Goal: Information Seeking & Learning: Learn about a topic

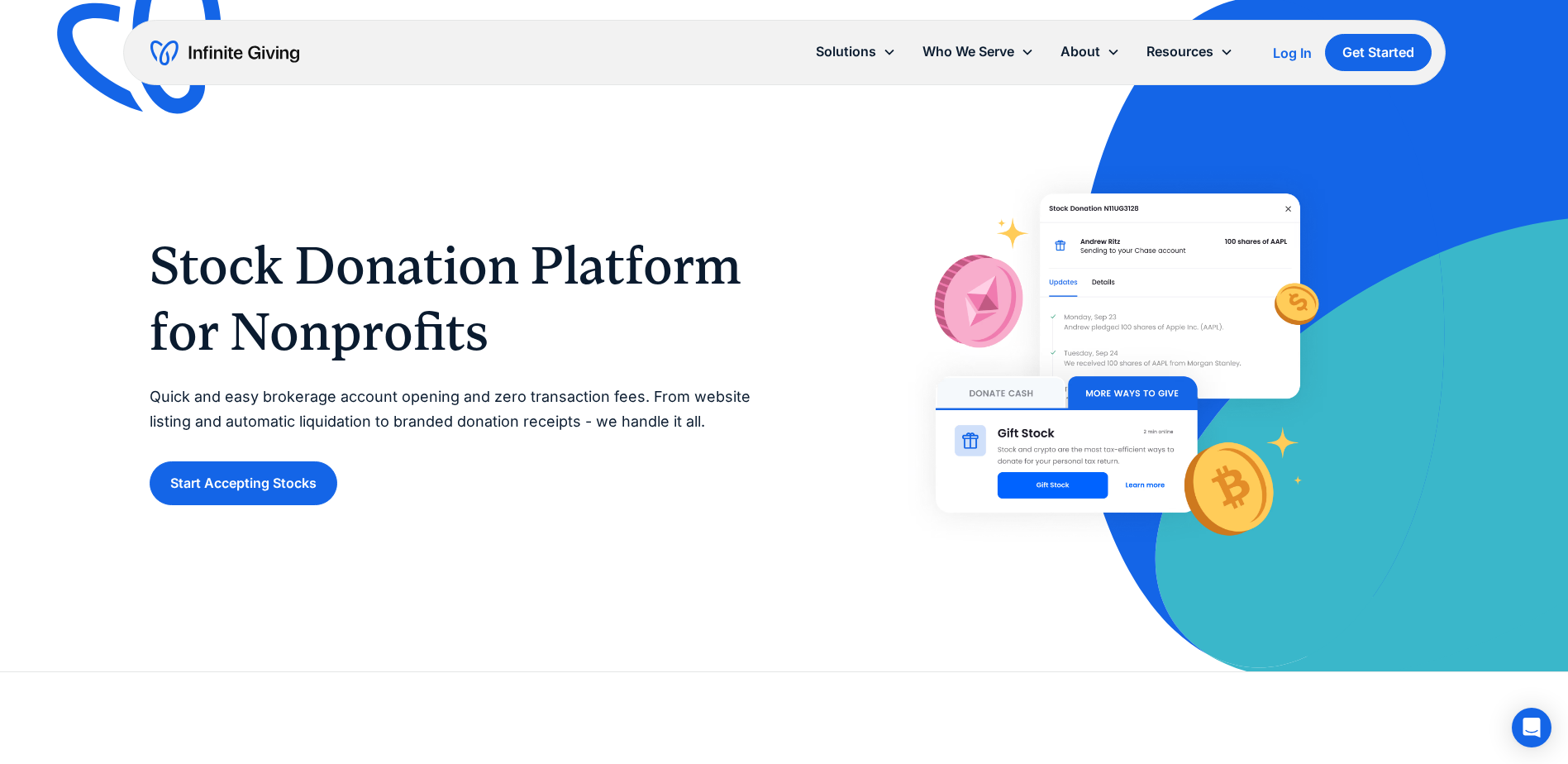
click at [386, 371] on div "Stock Donation Platform for Nonprofits Quick and easy brokerage account opening…" at bounding box center [450, 368] width 602 height 273
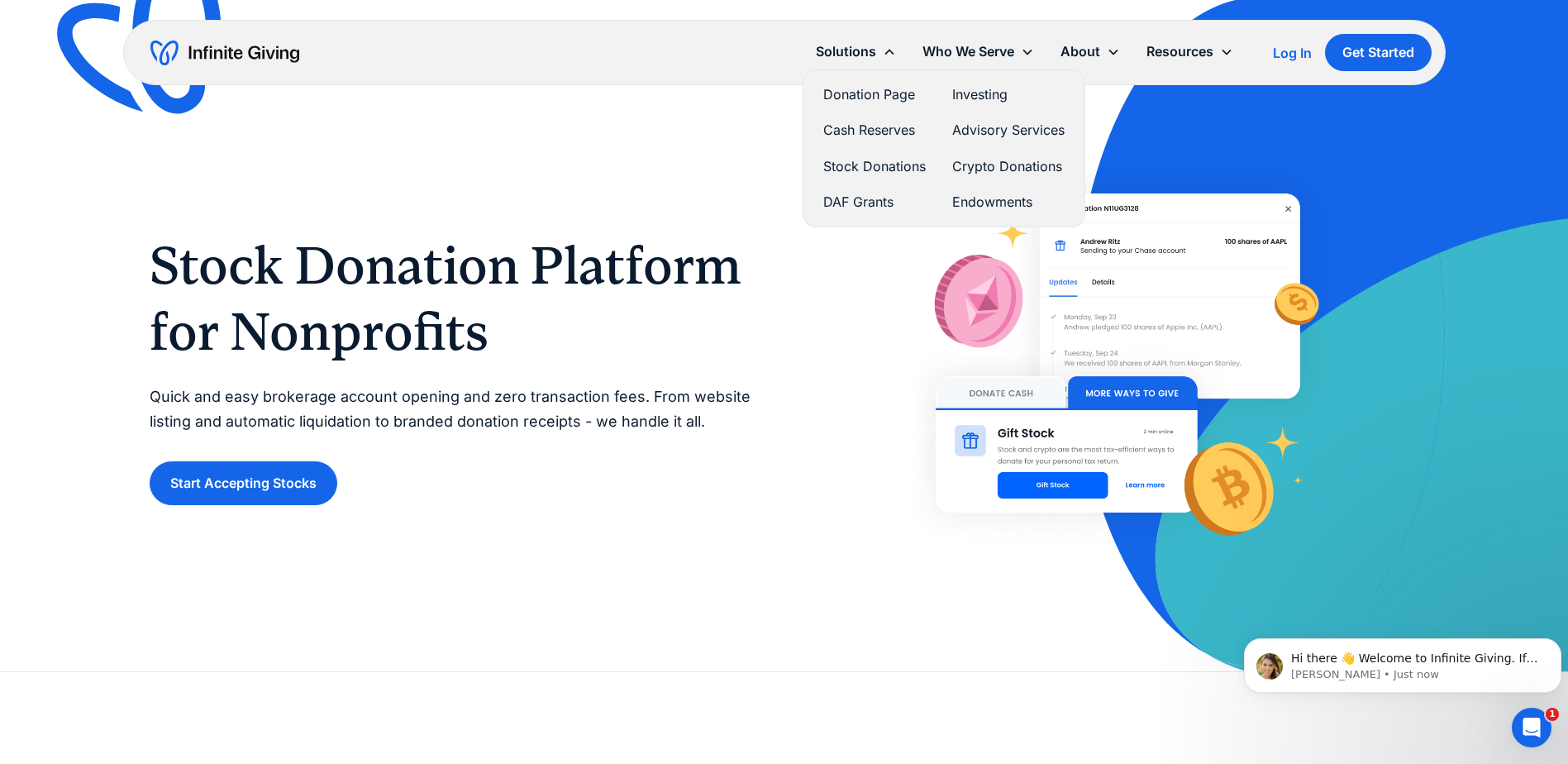
click at [845, 168] on link "Stock Donations" at bounding box center [874, 166] width 103 height 23
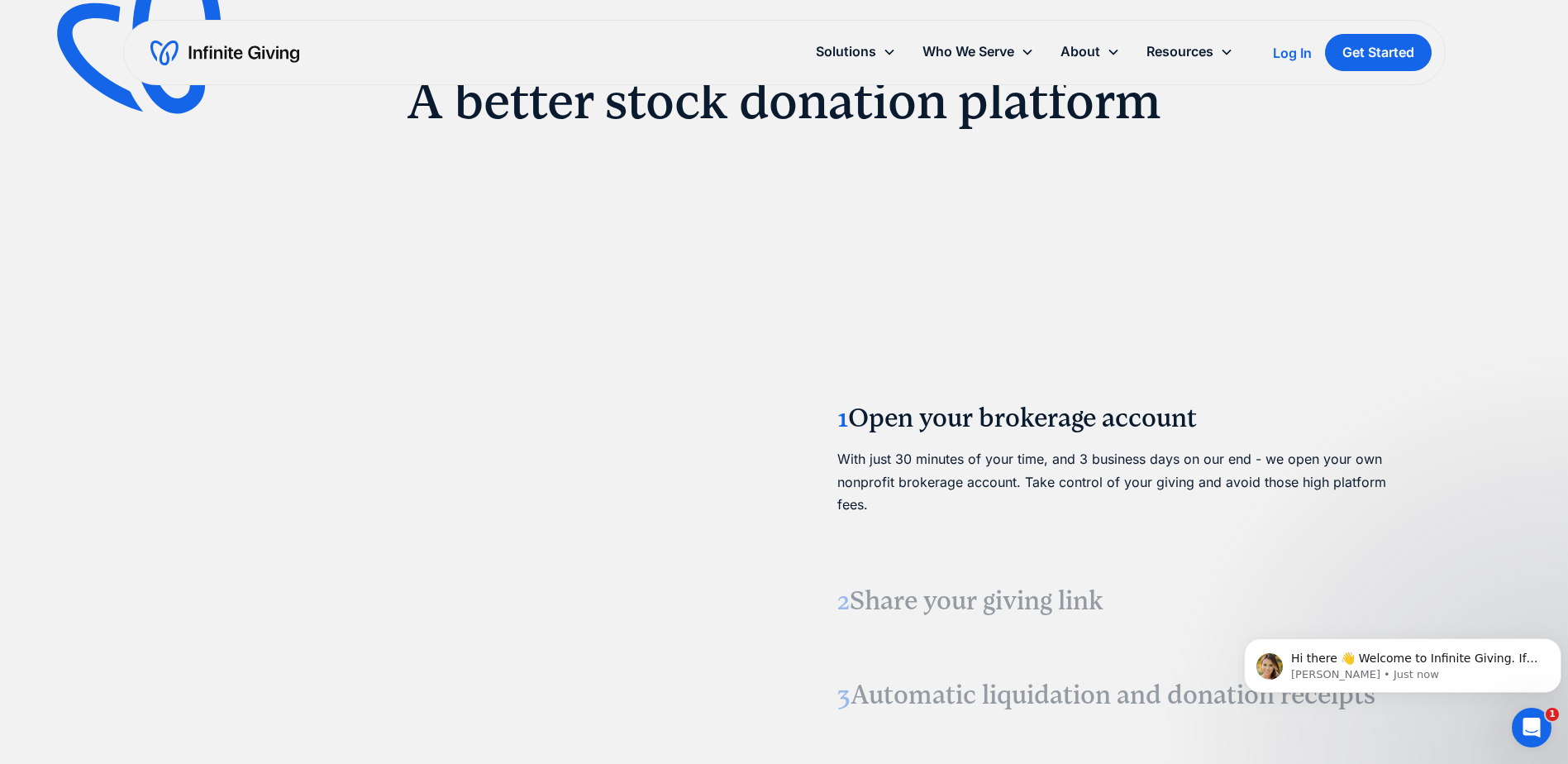
scroll to position [1984, 0]
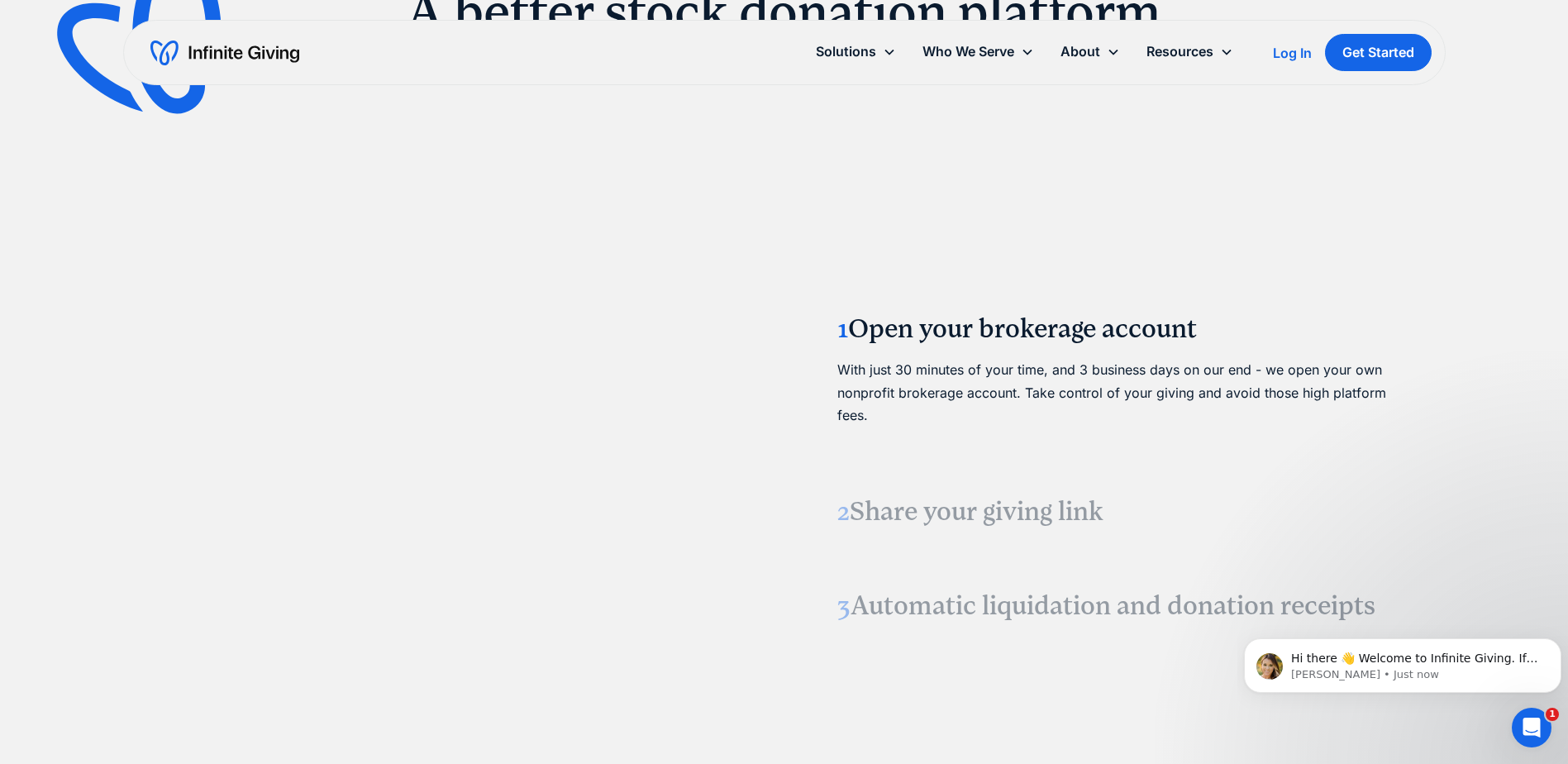
click at [326, 460] on video at bounding box center [450, 464] width 248 height 124
click at [326, 461] on video at bounding box center [450, 464] width 248 height 124
click at [38, 324] on div "GROW YOUR GIFTS A better stock donation platform 1 Open your brokerage account …" at bounding box center [784, 390] width 1568 height 1067
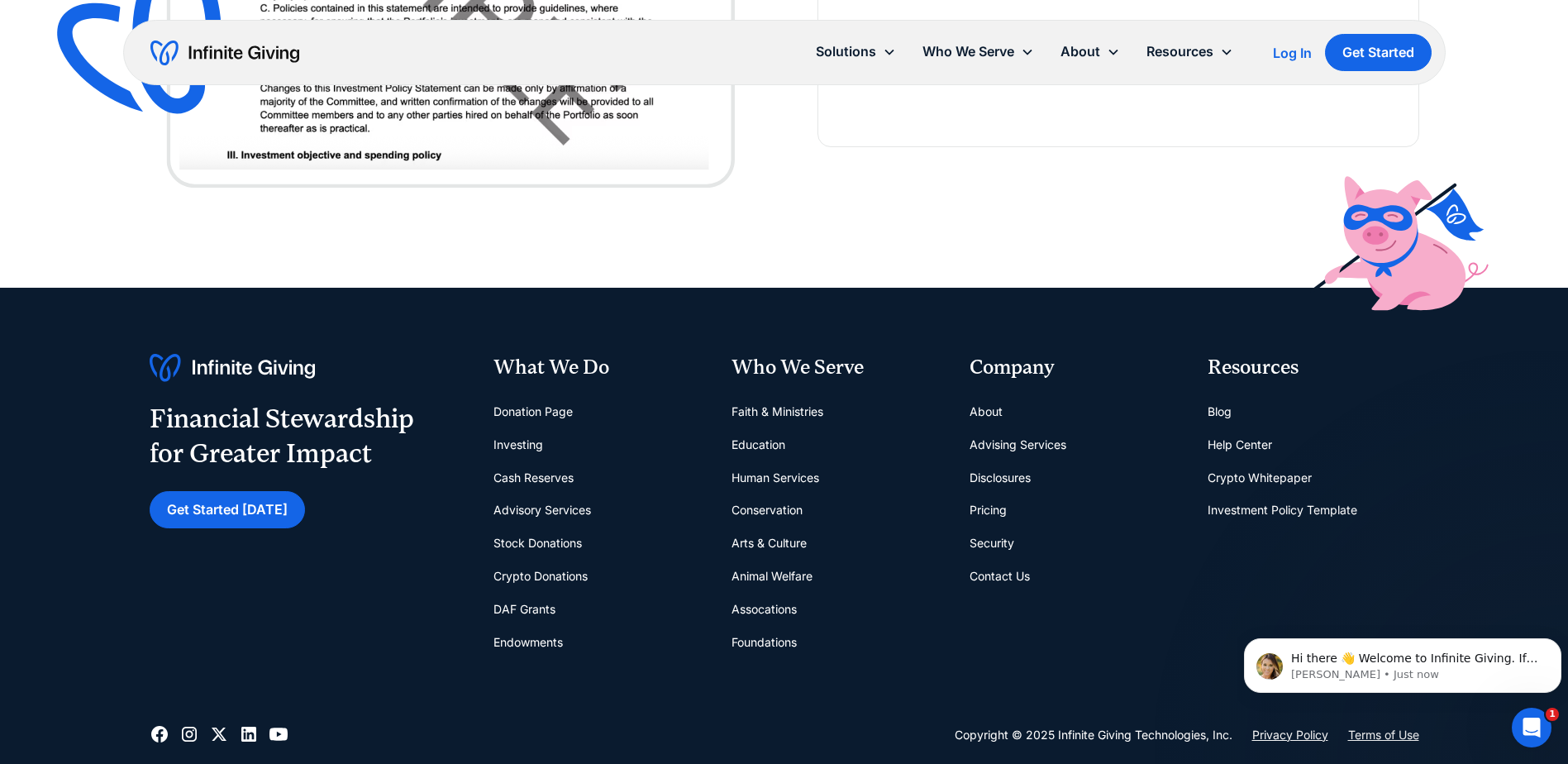
scroll to position [4794, 0]
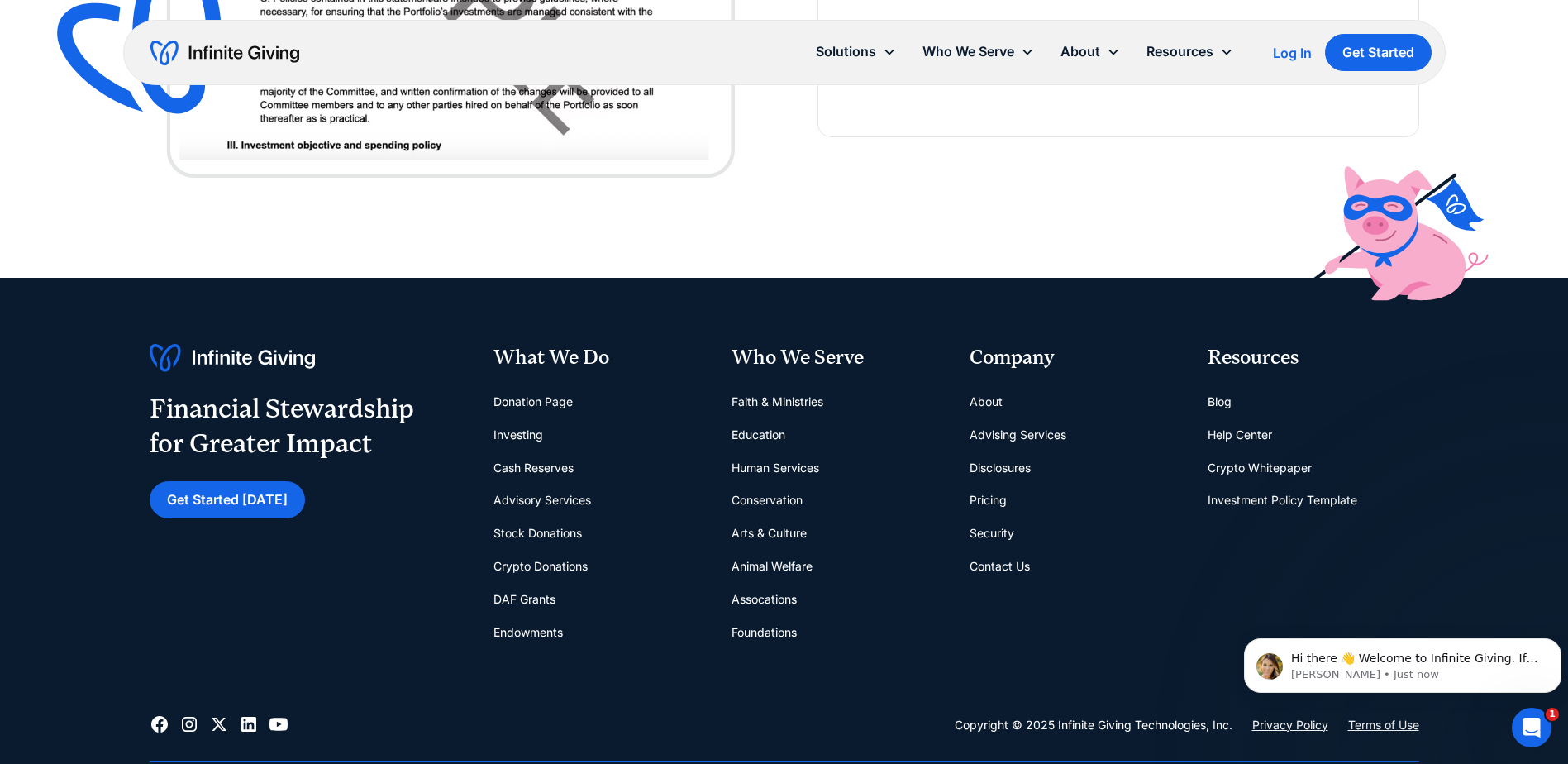
click at [989, 505] on link "Pricing" at bounding box center [988, 500] width 38 height 33
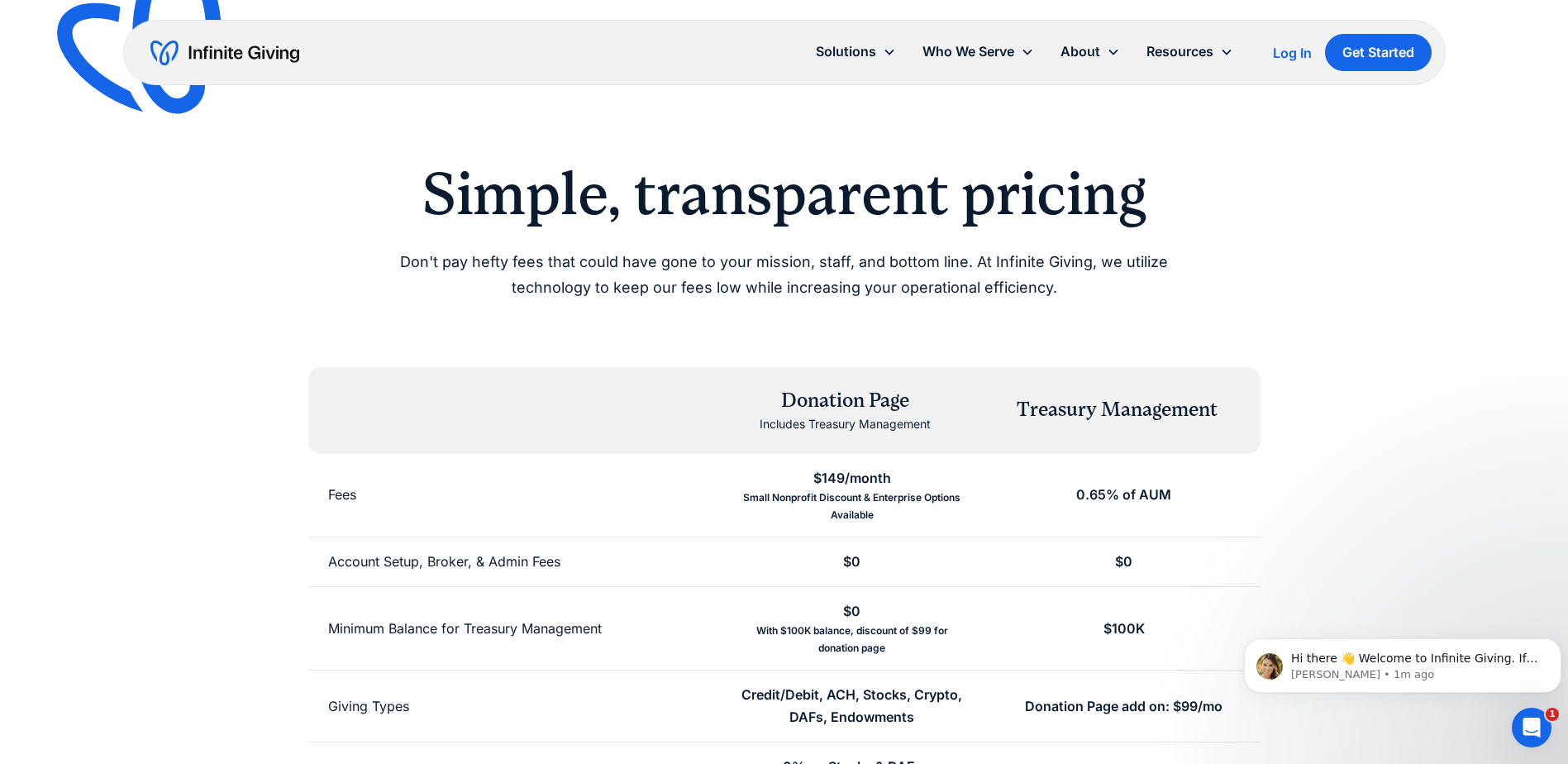
click at [197, 553] on div "Simple, transparent pricing Don't pay hefty fees that could have gone to your m…" at bounding box center [784, 628] width 1269 height 940
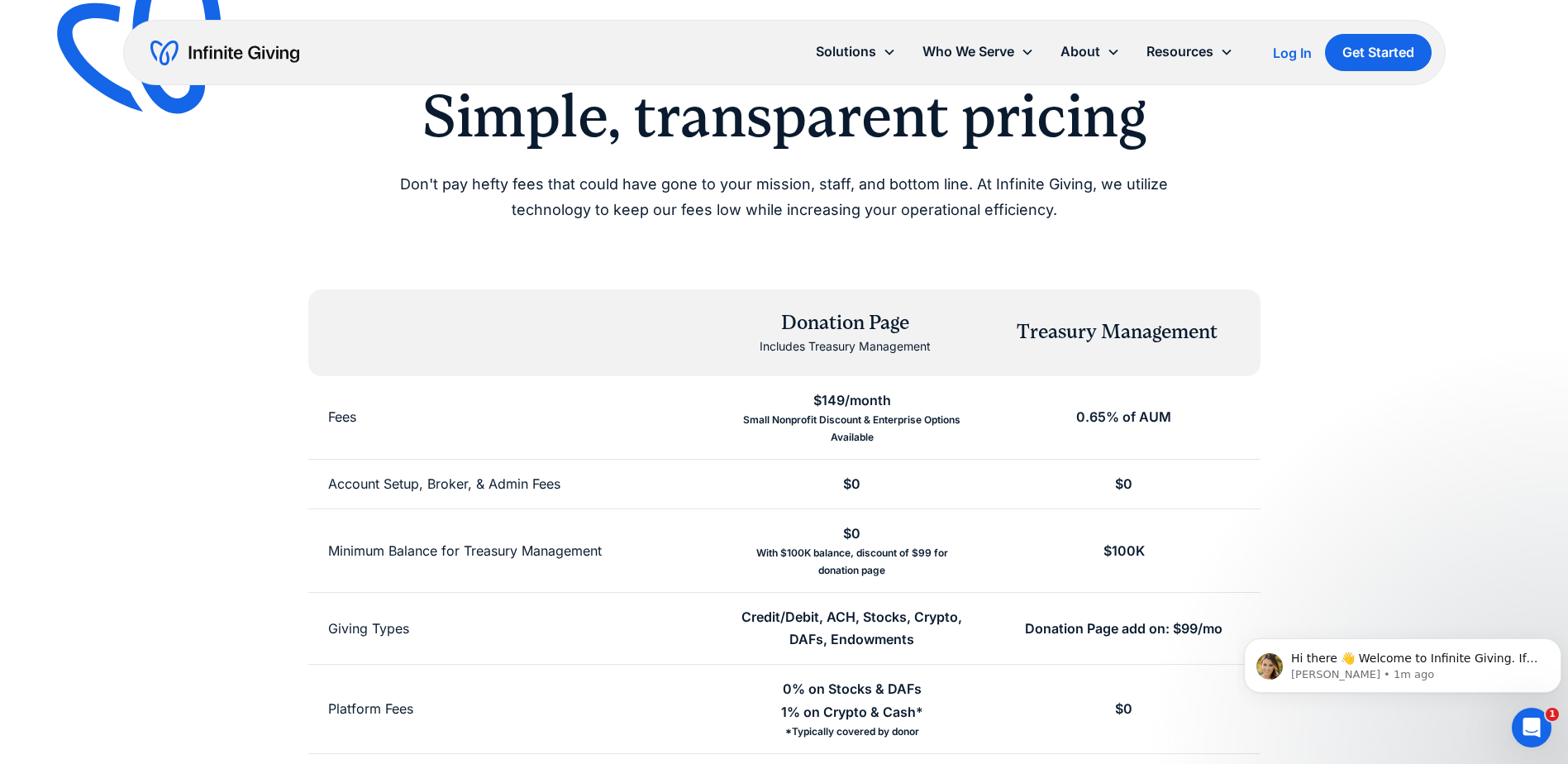
scroll to position [83, 0]
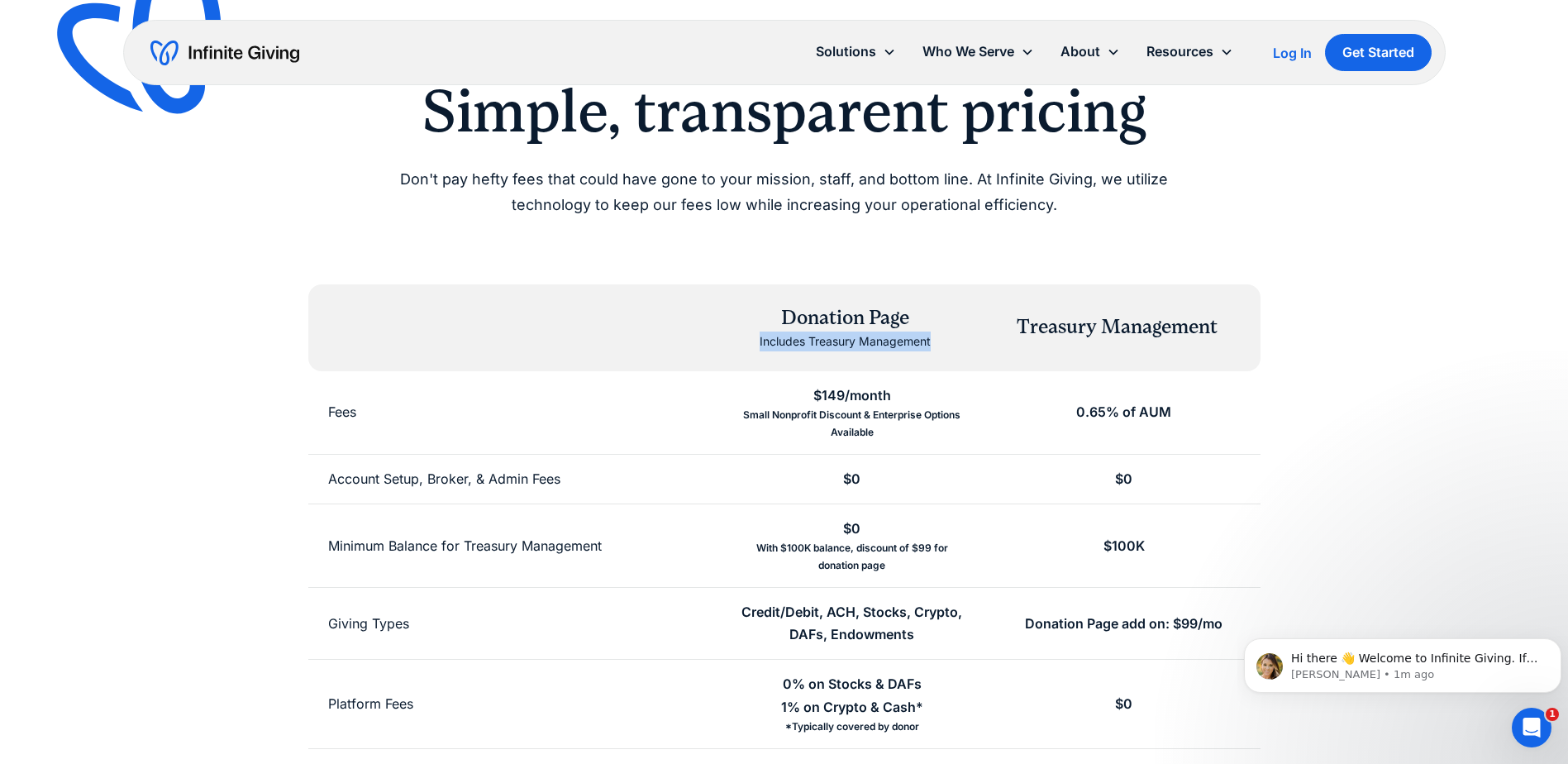
drag, startPoint x: 760, startPoint y: 334, endPoint x: 952, endPoint y: 334, distance: 192.0
click at [952, 334] on div "Donation Page Includes Treasury Management" at bounding box center [845, 328] width 245 height 47
drag, startPoint x: 952, startPoint y: 334, endPoint x: 923, endPoint y: 356, distance: 36.4
click at [923, 356] on div "Donation Page Includes Treasury Management Treasury Management" at bounding box center [785, 328] width 952 height 87
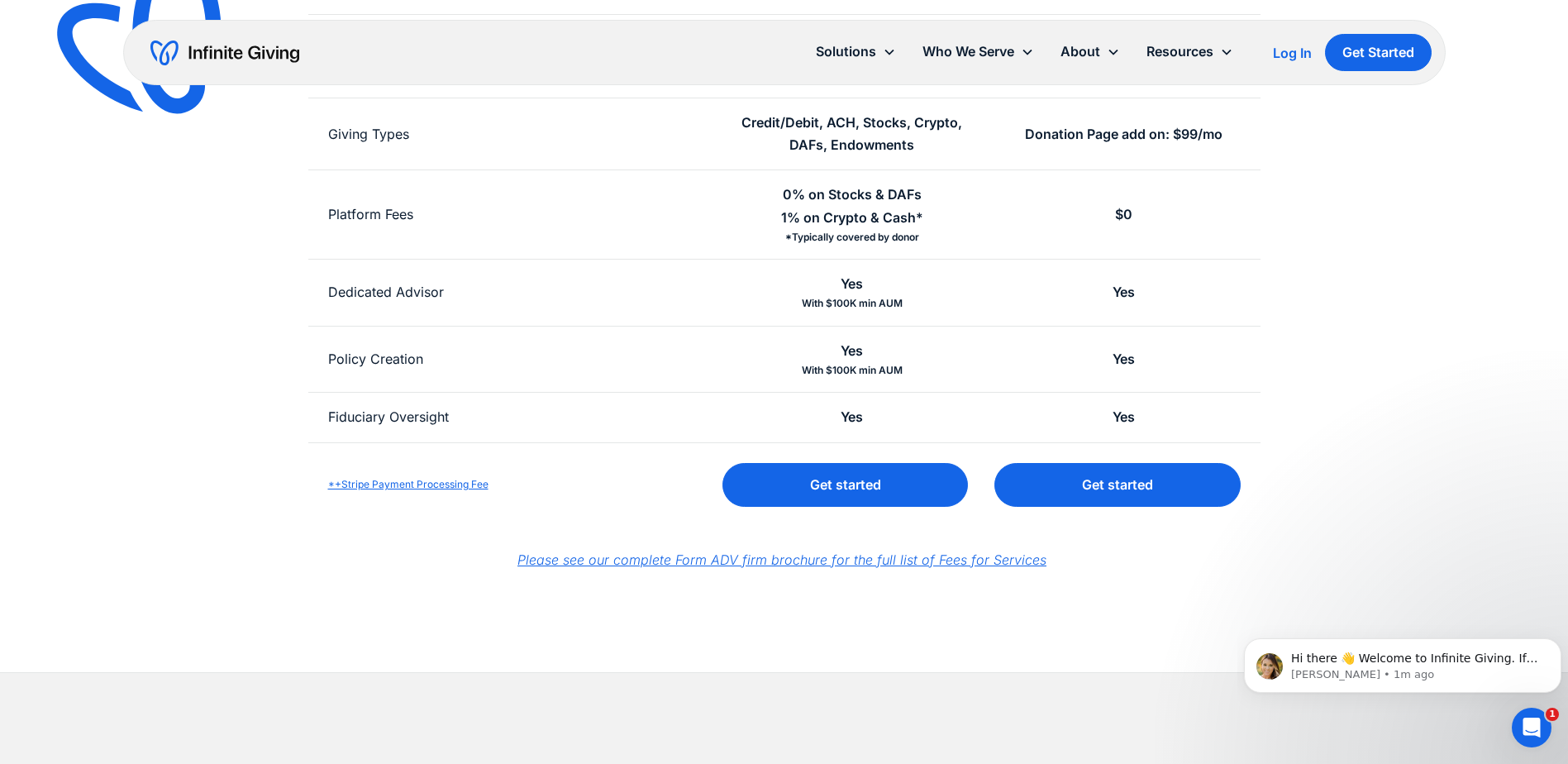
scroll to position [579, 0]
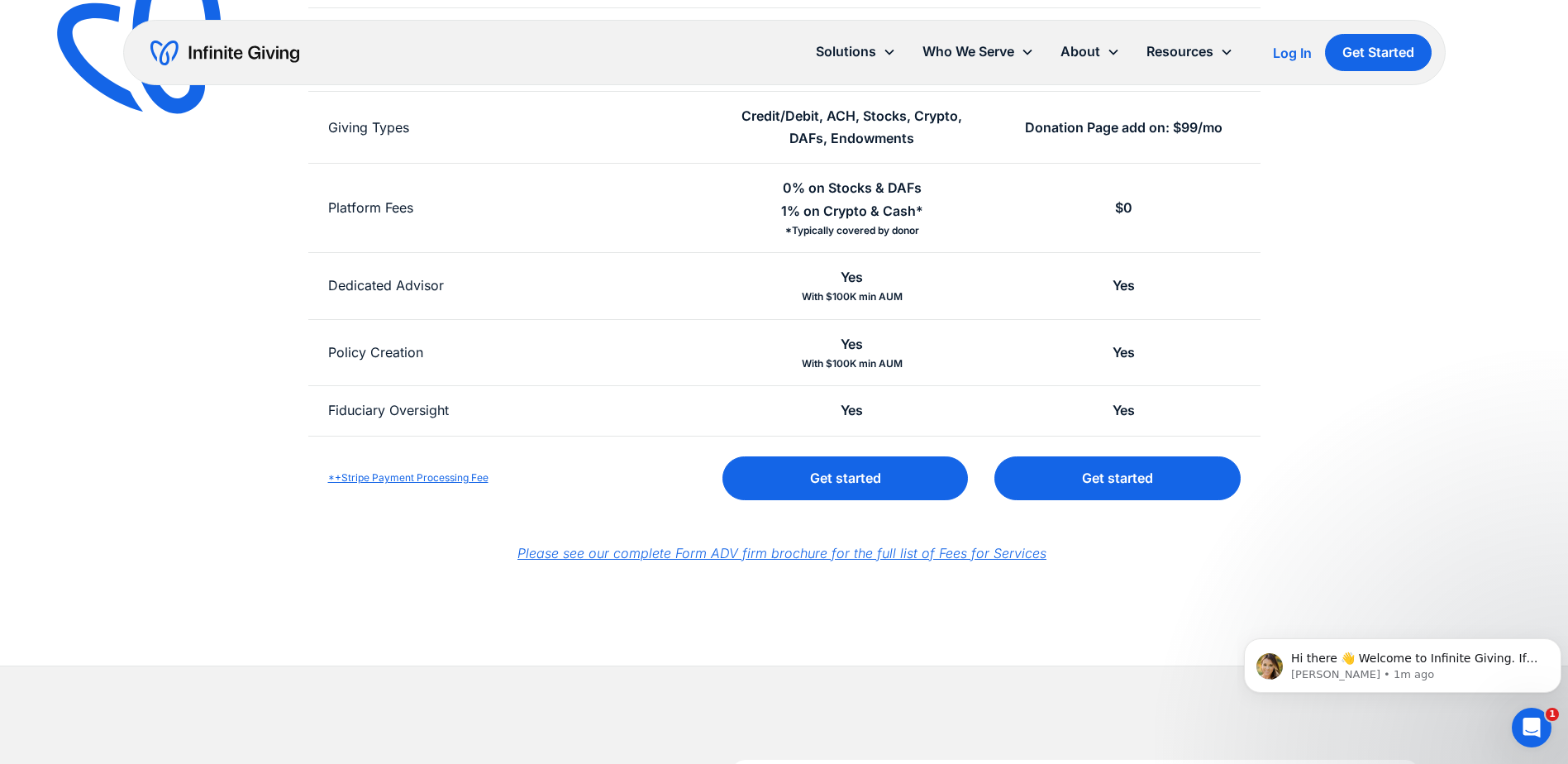
click at [574, 559] on em "Please see our complete Form ADV firm brochure for the full list of Fees for Se…" at bounding box center [781, 553] width 529 height 17
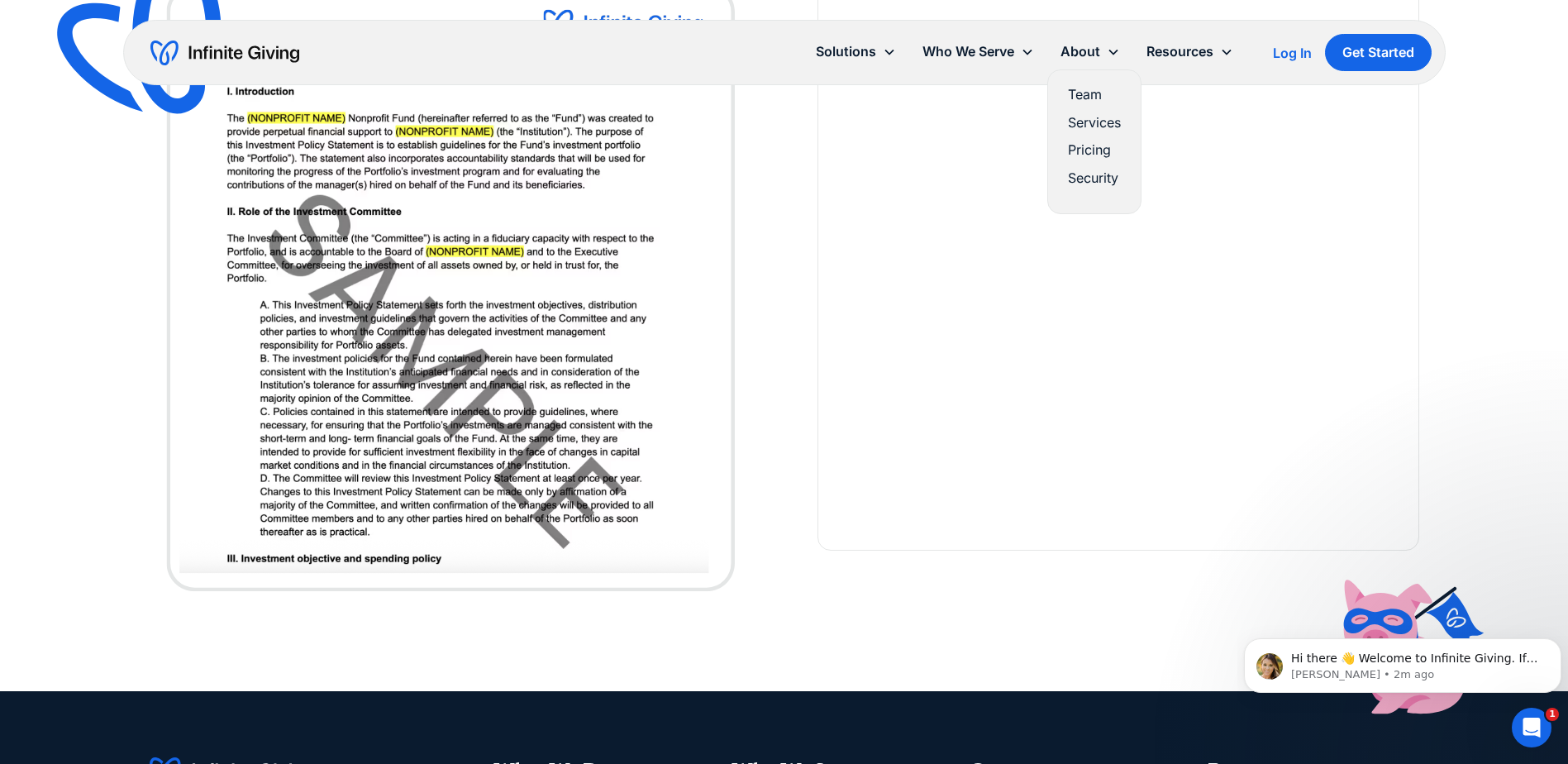
click at [1096, 127] on link "Services" at bounding box center [1093, 123] width 53 height 23
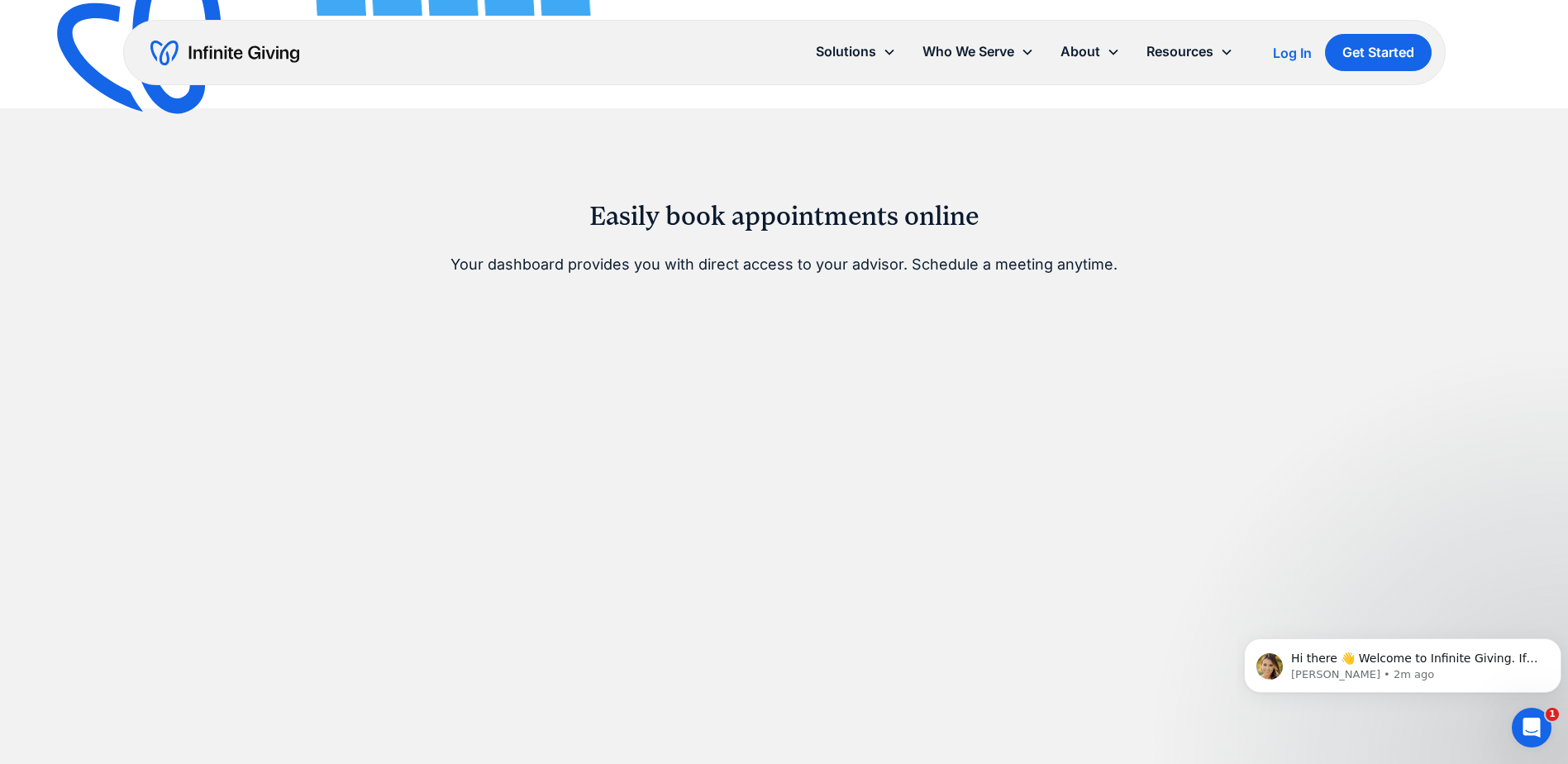
scroll to position [1074, 0]
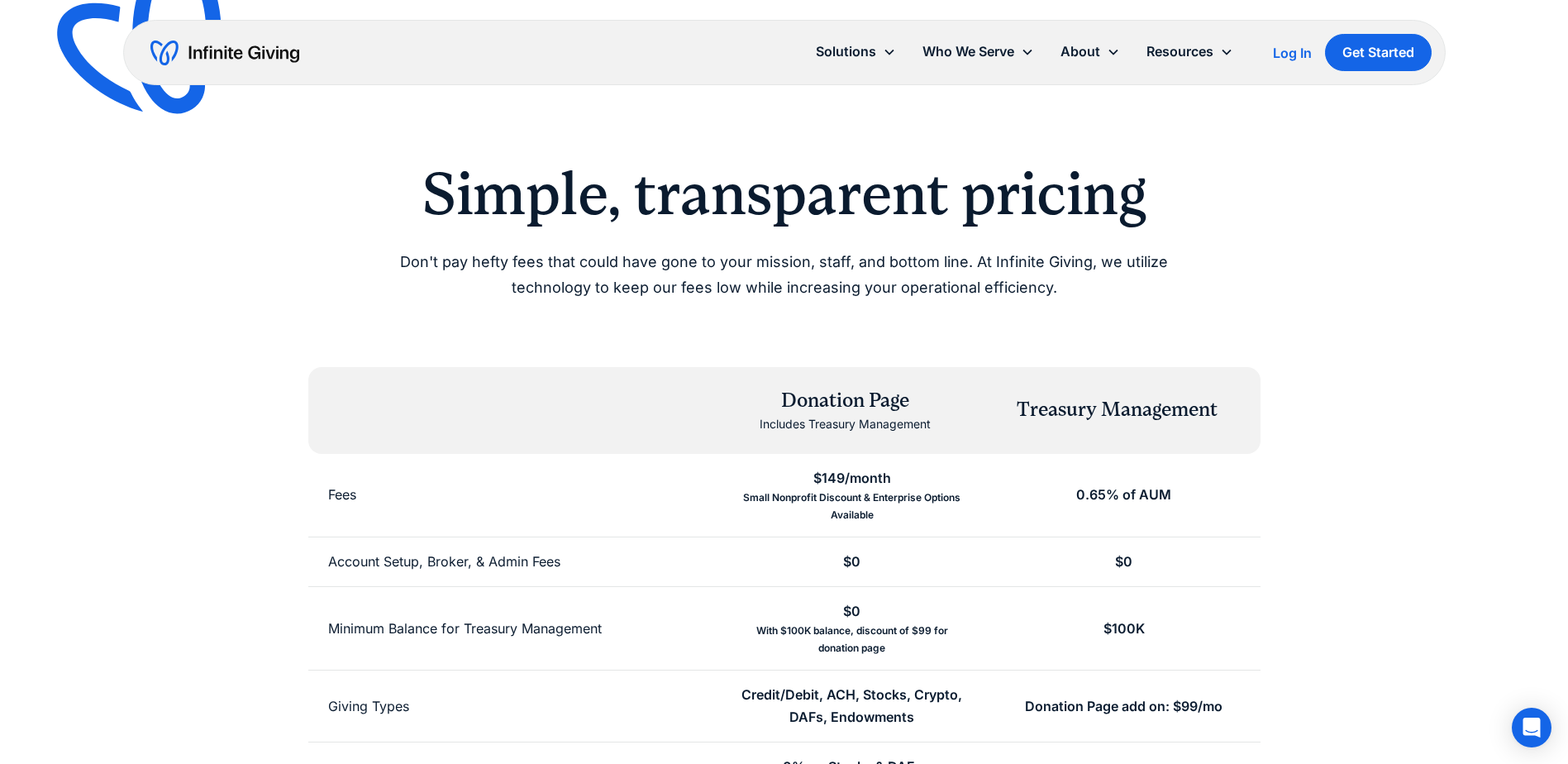
click at [304, 235] on div "Simple, transparent pricing Don't pay hefty fees that could have gone to your m…" at bounding box center [784, 229] width 1269 height 142
